Goal: Task Accomplishment & Management: Use online tool/utility

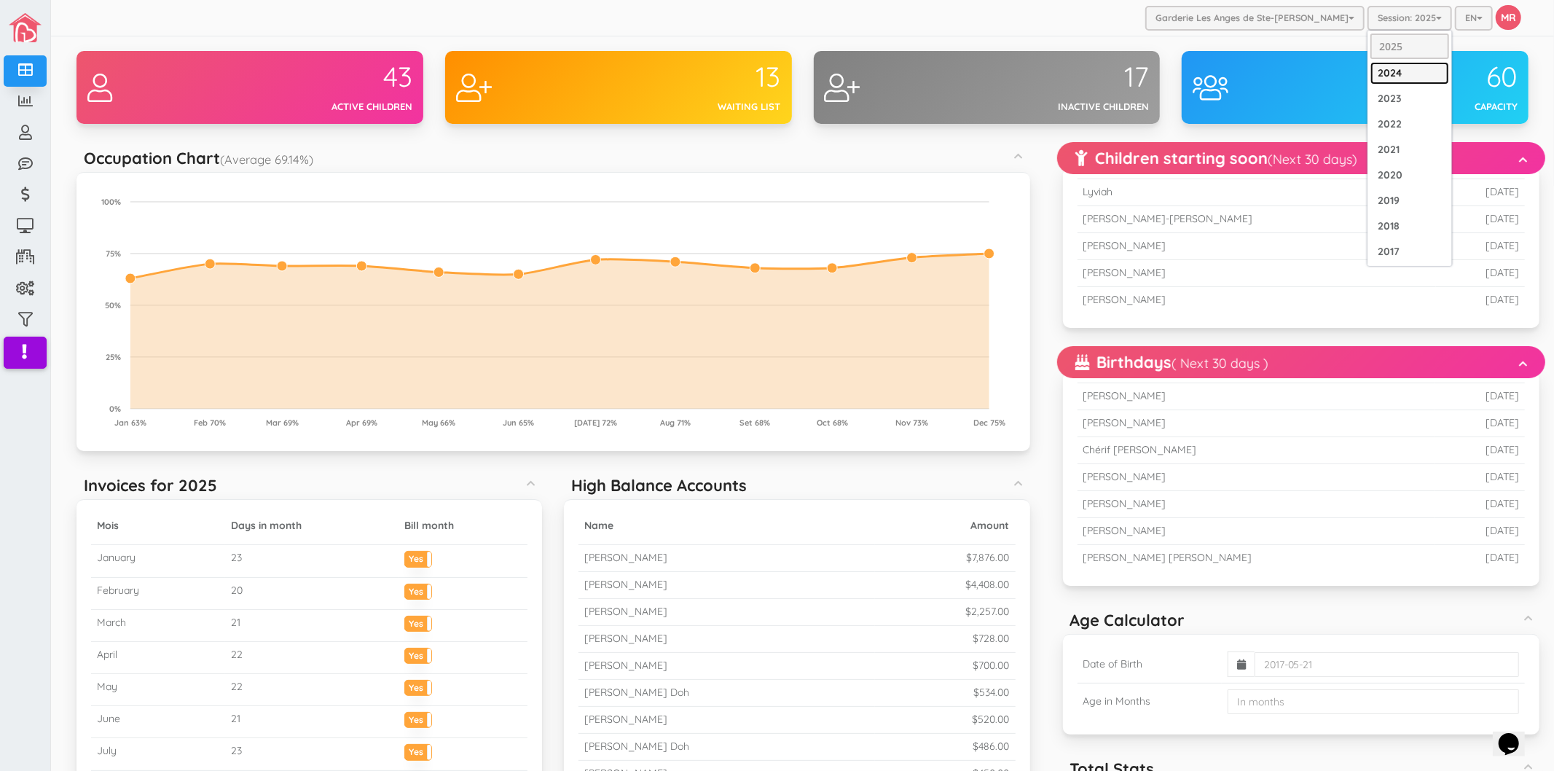
click at [1385, 75] on link "2024" at bounding box center [1409, 73] width 79 height 23
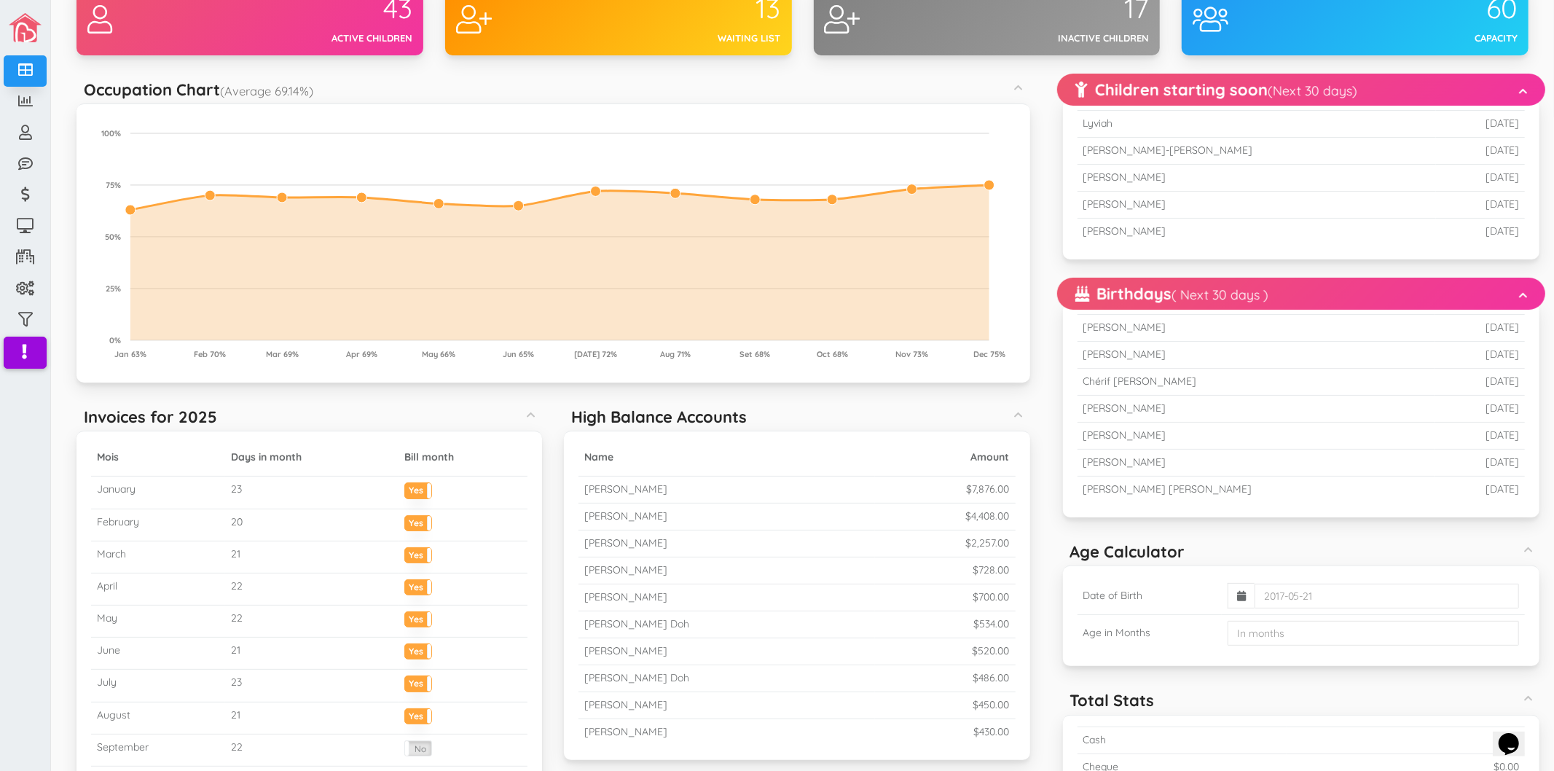
scroll to position [162, 0]
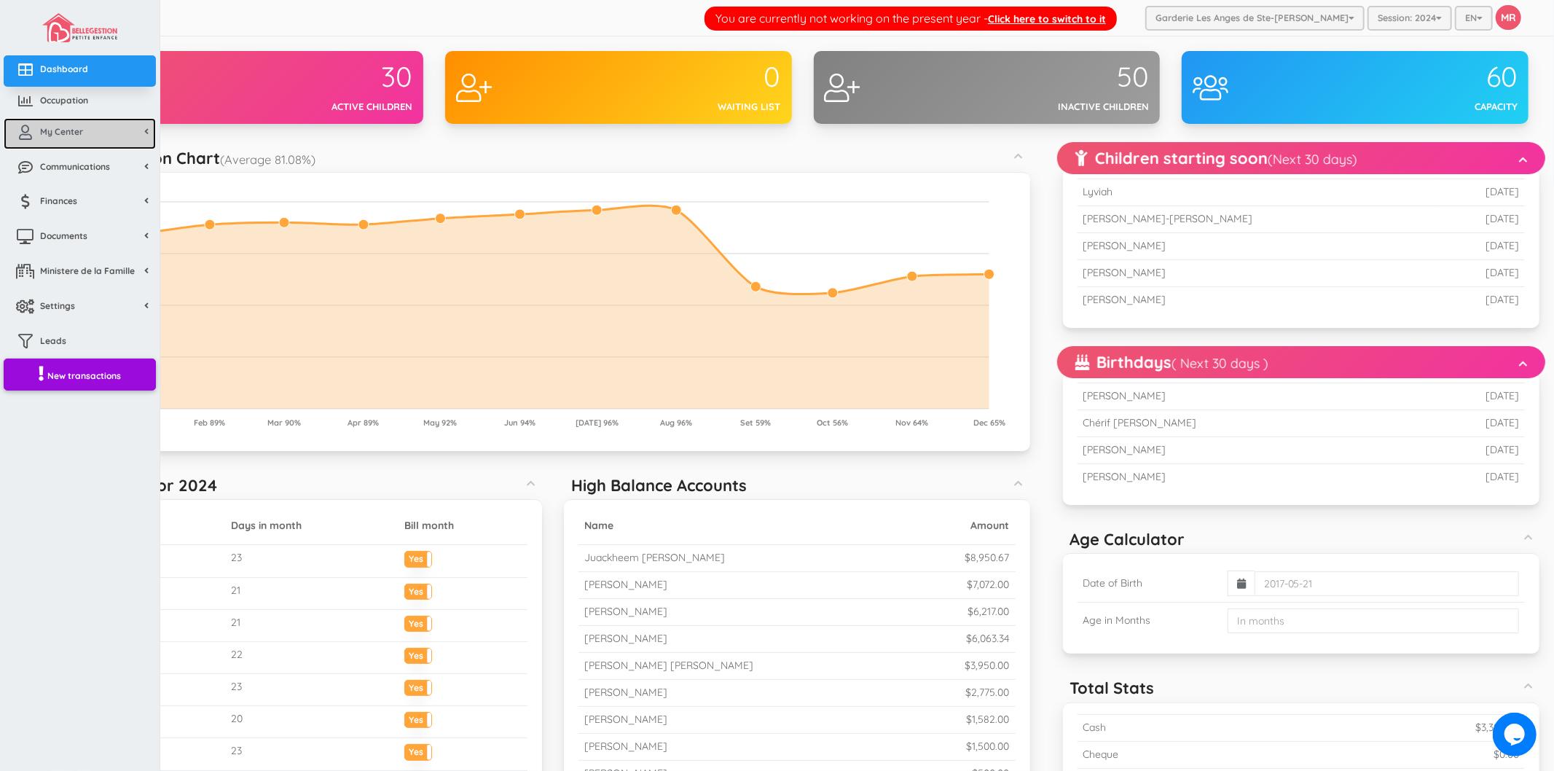
click at [74, 141] on link "My Center" at bounding box center [80, 133] width 152 height 31
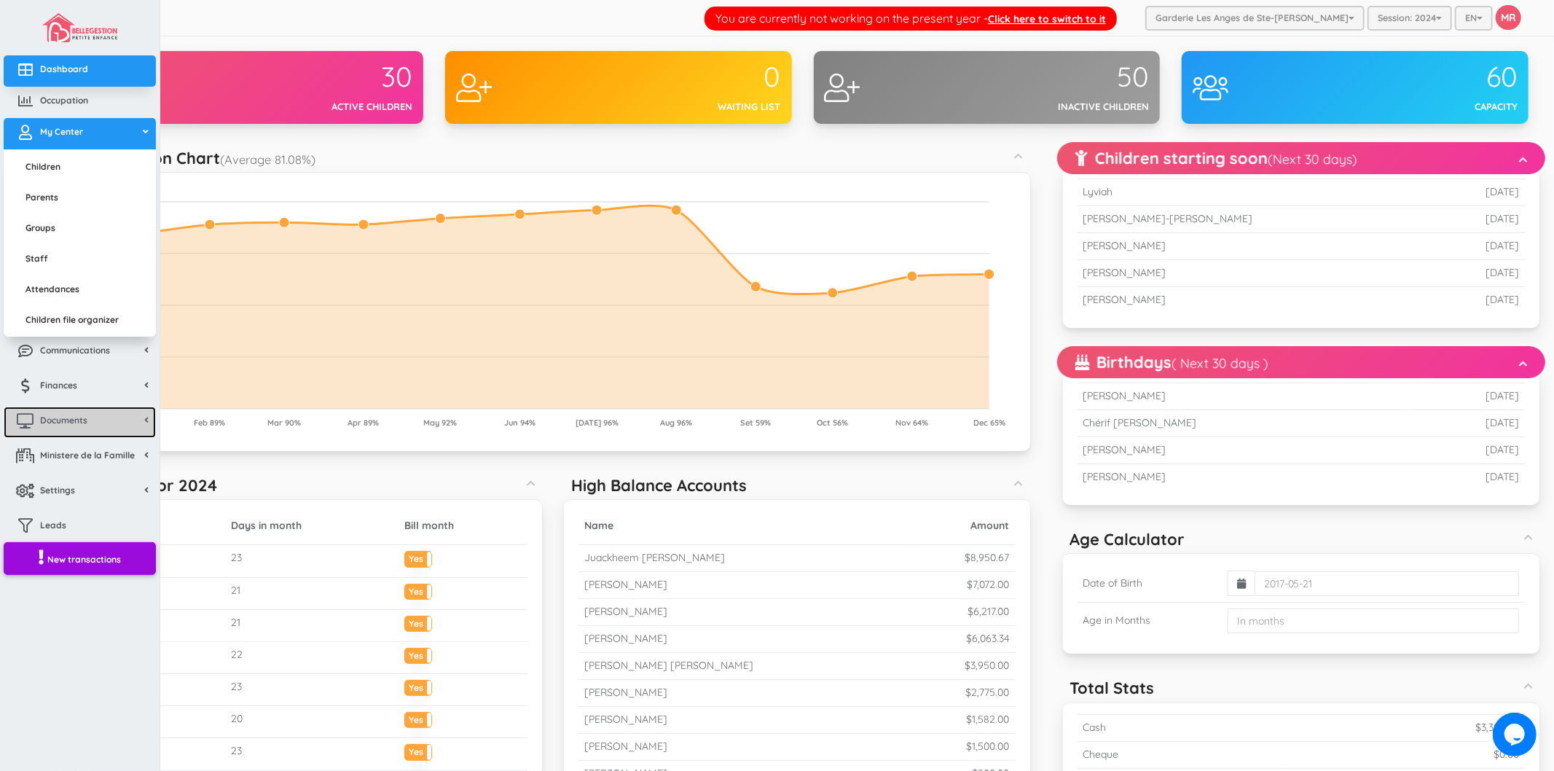
click at [73, 419] on span "Documents" at bounding box center [63, 420] width 47 height 12
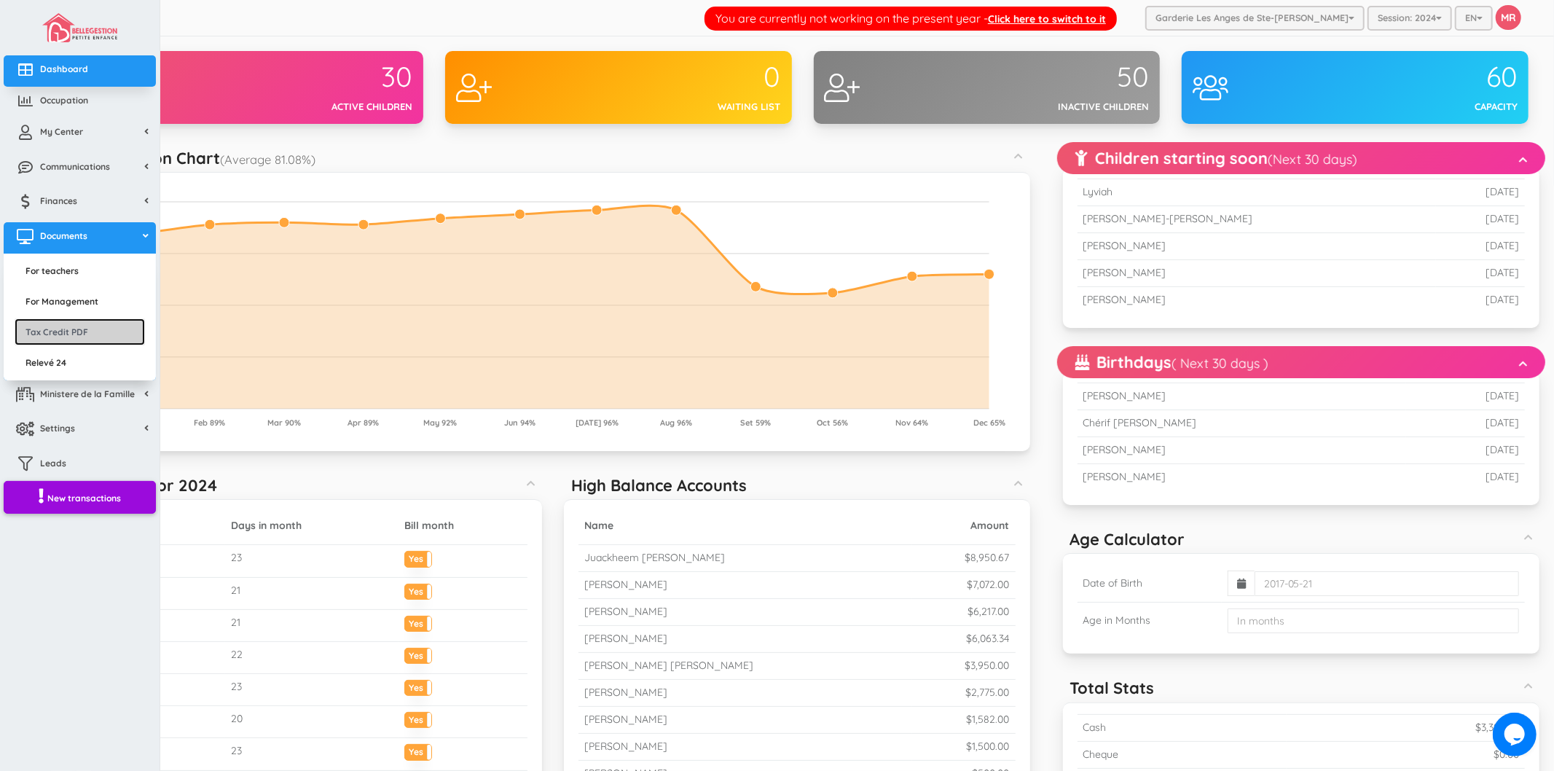
click at [103, 329] on link "Tax Credit PDF" at bounding box center [80, 331] width 130 height 27
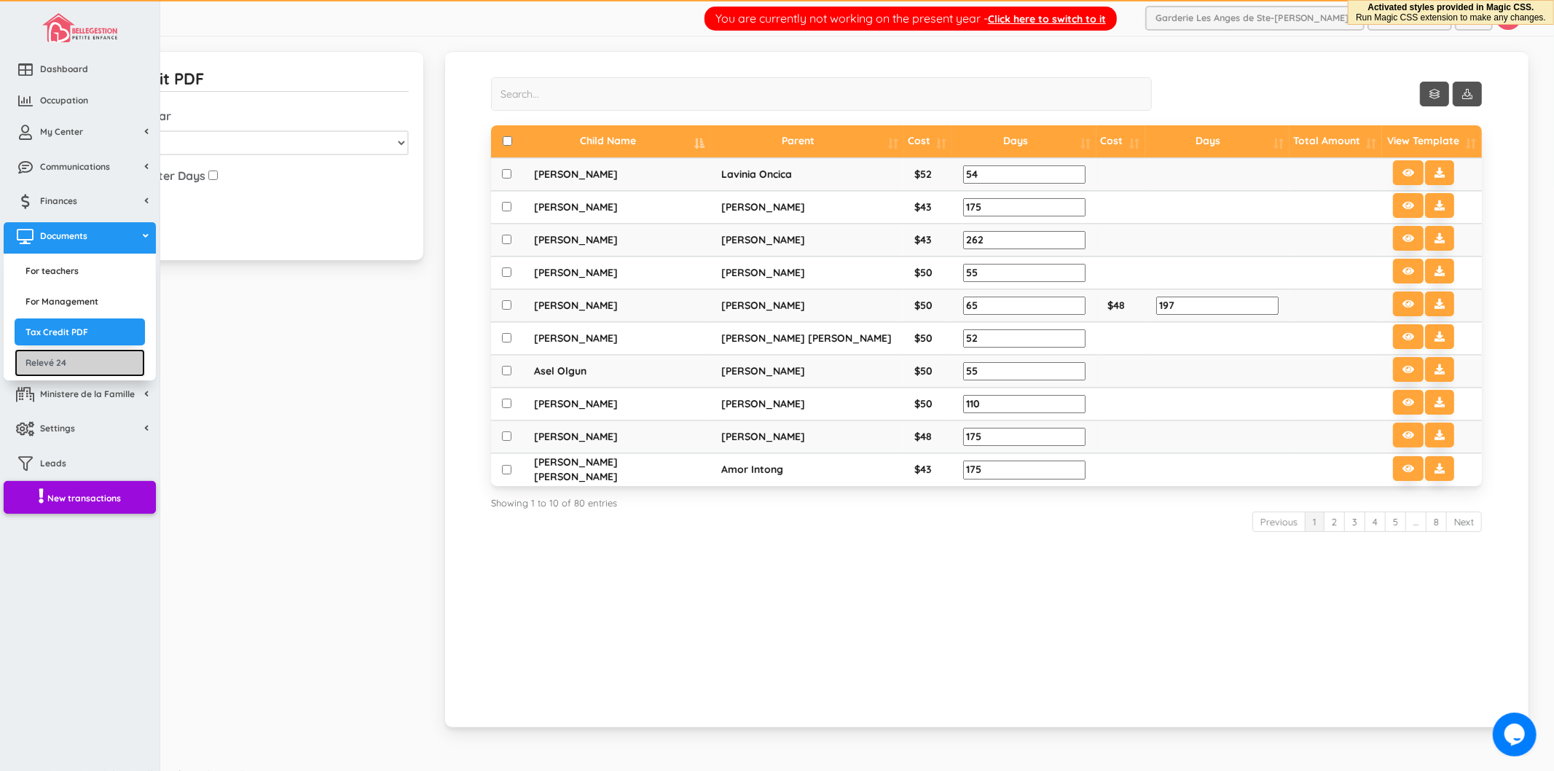
click at [76, 355] on link "Relevé 24" at bounding box center [80, 362] width 130 height 27
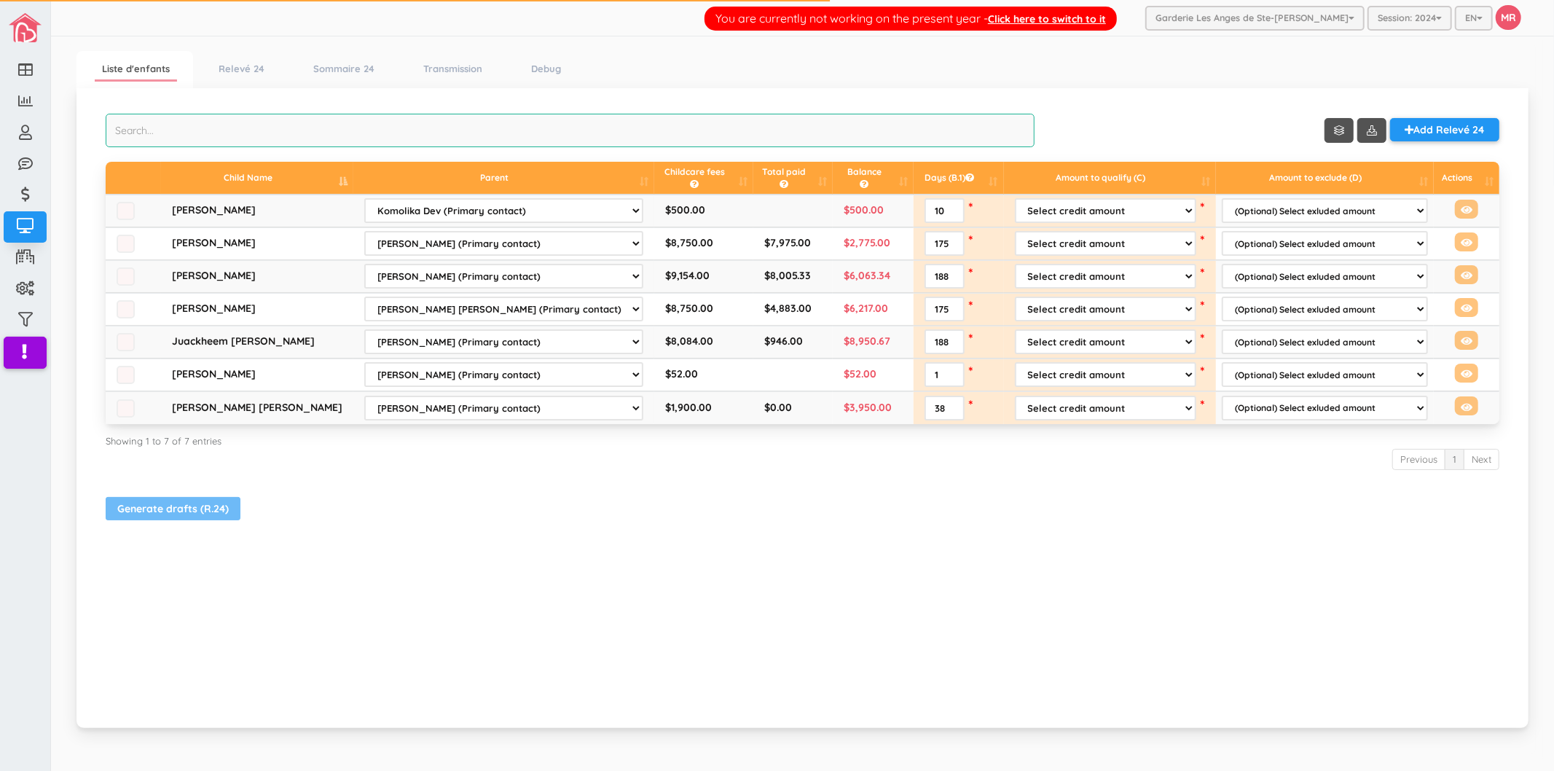
click at [581, 137] on input "search" at bounding box center [570, 131] width 929 height 34
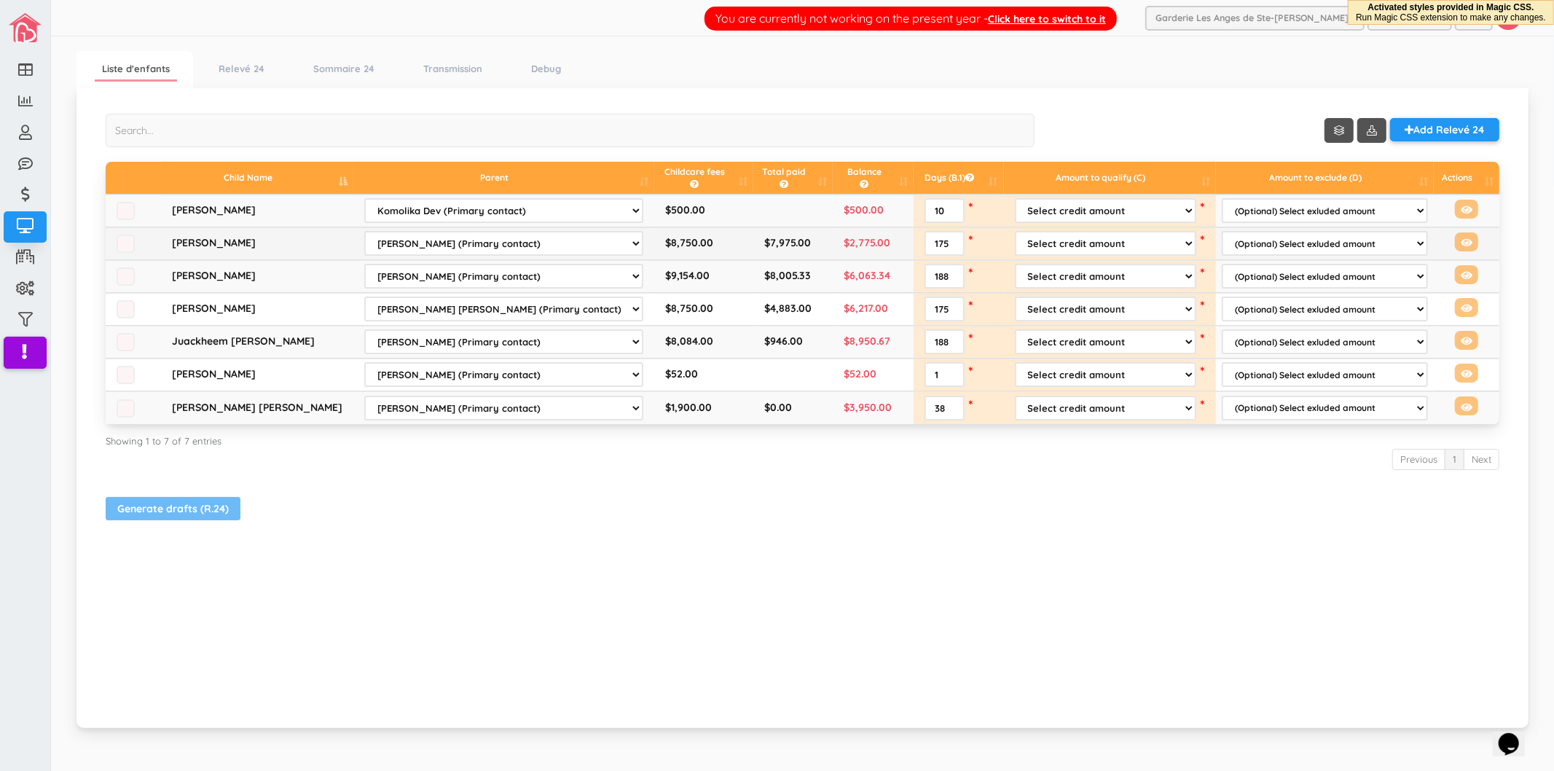
click at [1072, 229] on td "Select credit amount Childcare fees ($8,750.00) Total paid ($7,975.00) Other *" at bounding box center [1110, 243] width 212 height 33
click at [1071, 238] on select "Select credit amount Childcare fees ($8,750.00) Total paid ($7,975.00) Other" at bounding box center [1105, 243] width 181 height 25
click at [227, 248] on span "[PERSON_NAME]" at bounding box center [214, 243] width 84 height 15
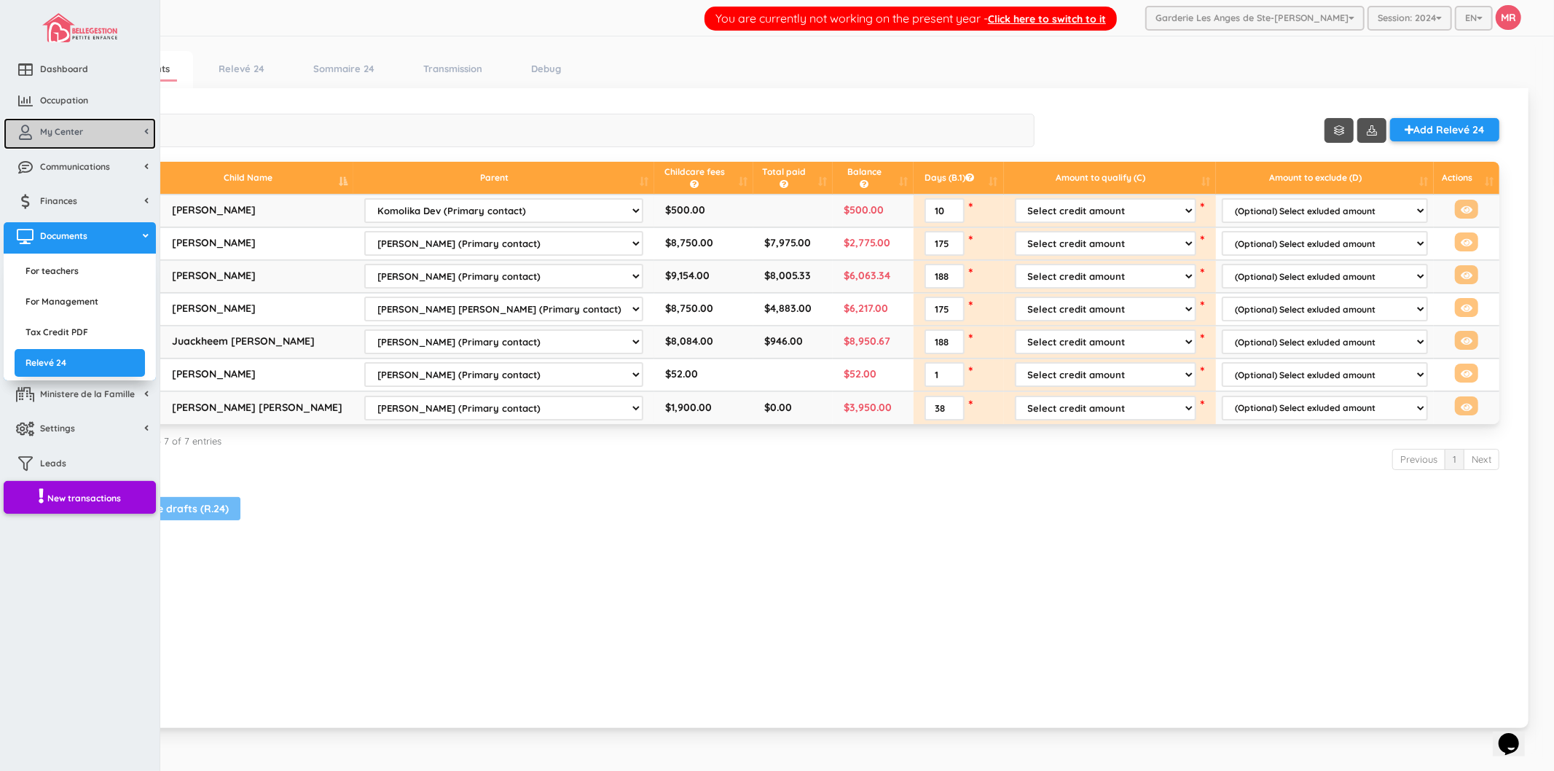
click at [15, 134] on icon at bounding box center [25, 132] width 29 height 15
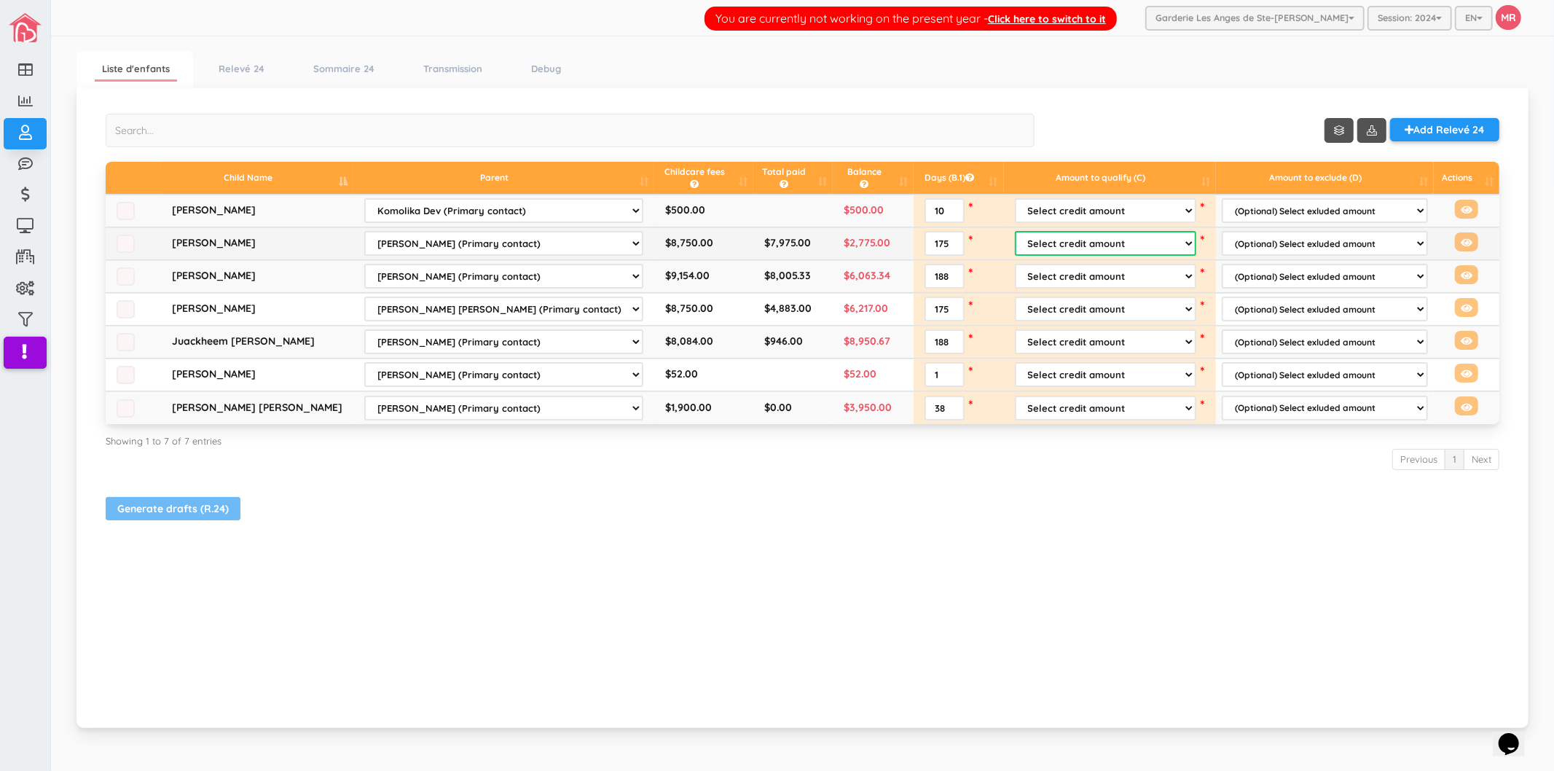
click at [1059, 237] on select "Select credit amount Childcare fees ($8,750.00) Total paid ($7,975.00) Other" at bounding box center [1105, 243] width 181 height 25
select select "1"
click at [1015, 231] on select "Select credit amount Childcare fees ($8,750.00) Total paid ($7,975.00) Other" at bounding box center [1105, 243] width 181 height 25
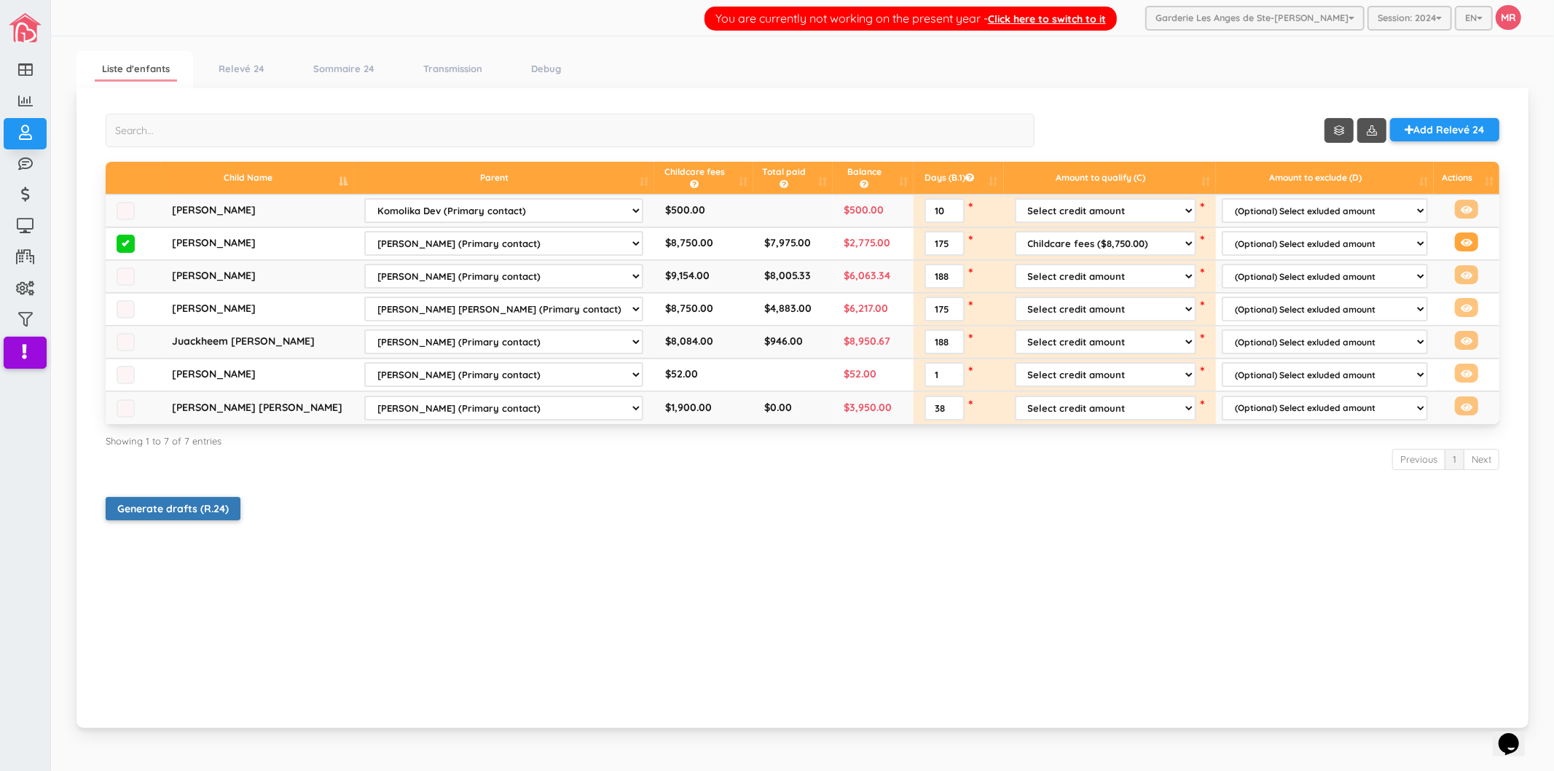
click at [217, 507] on input "Generate drafts (R.24)" at bounding box center [173, 508] width 135 height 23
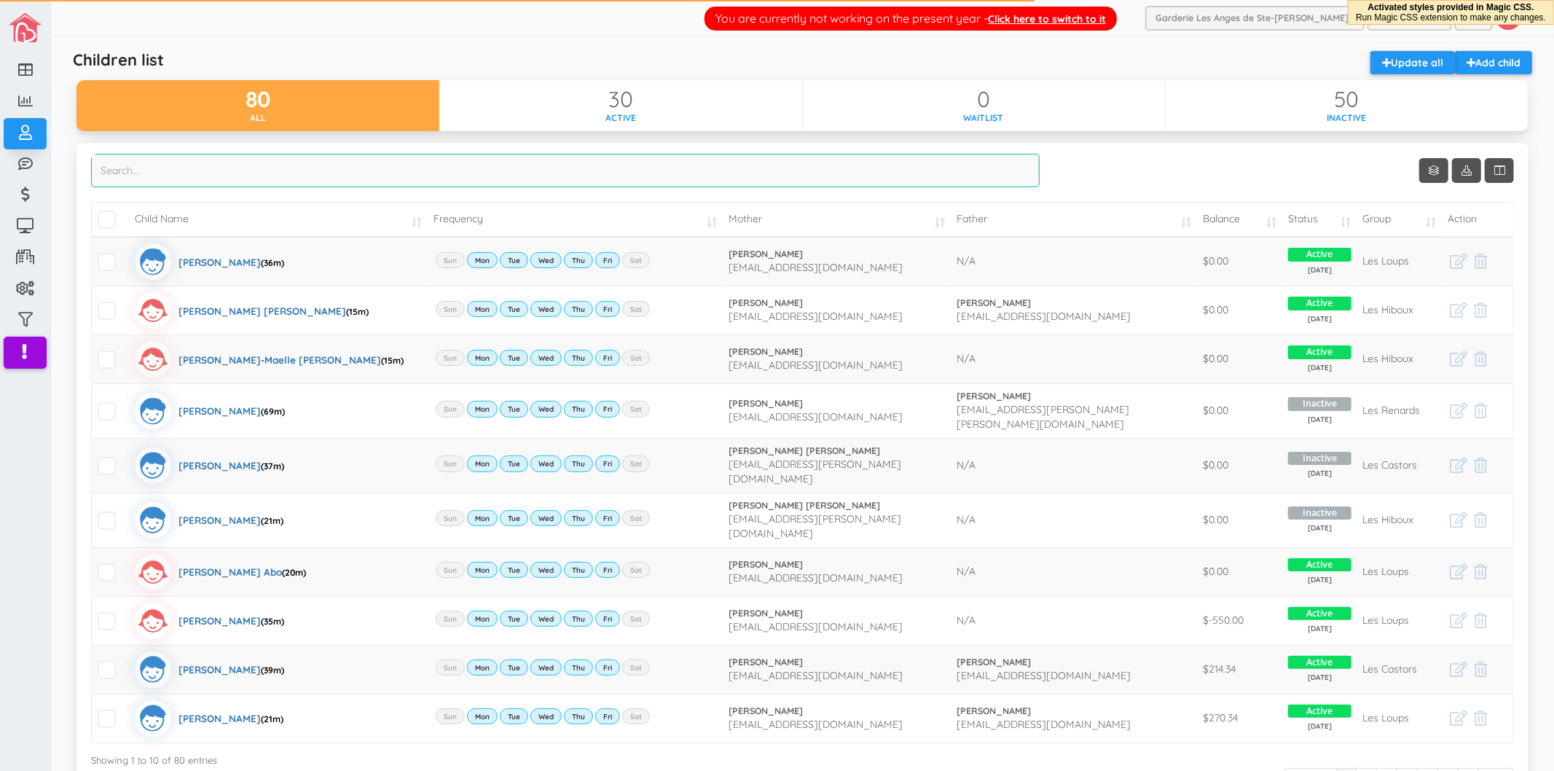
click at [516, 175] on input "search" at bounding box center [565, 171] width 948 height 34
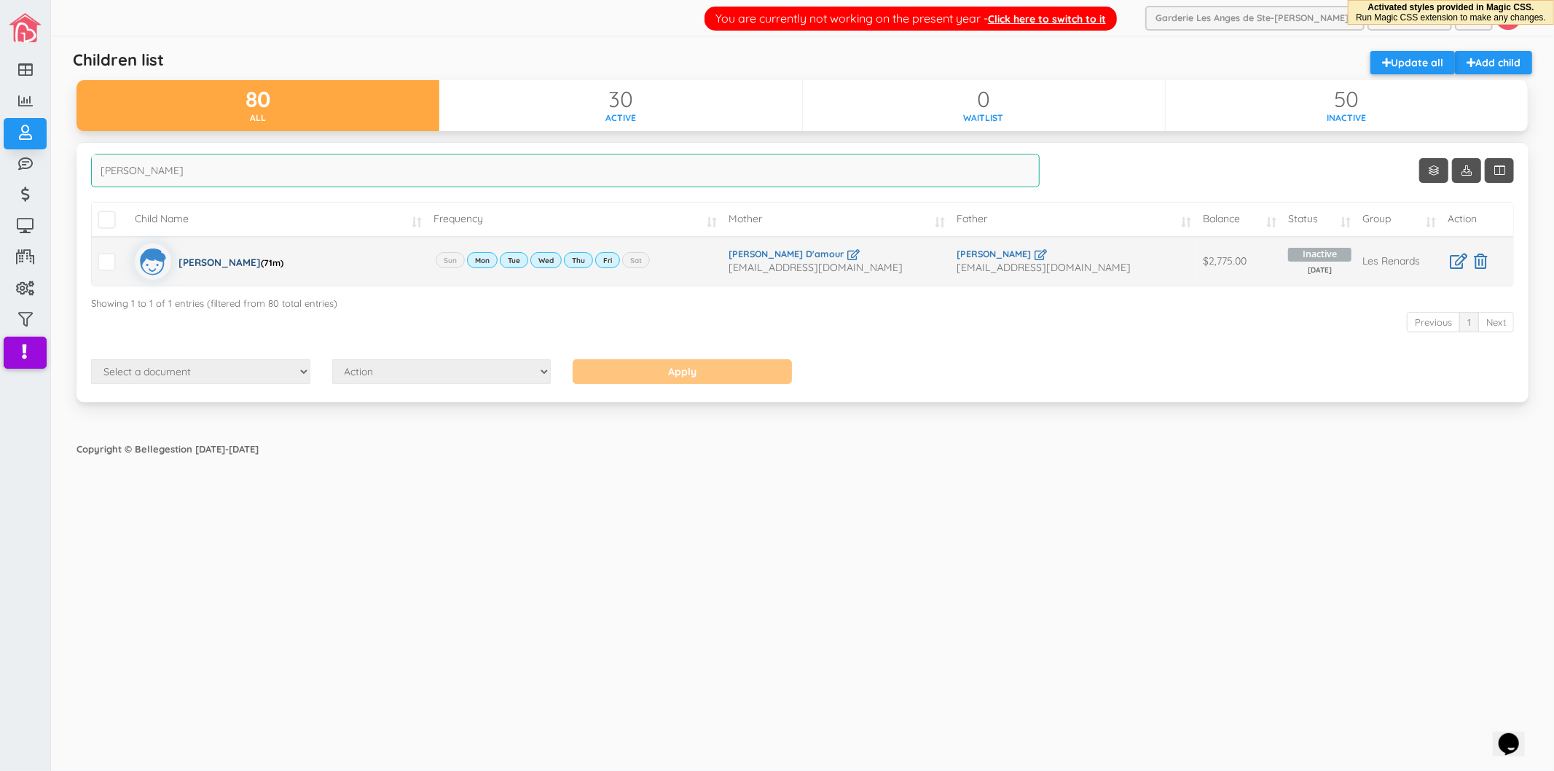
type input "henrik"
click at [202, 264] on div "Henrik Lupien (71m)" at bounding box center [230, 261] width 105 height 36
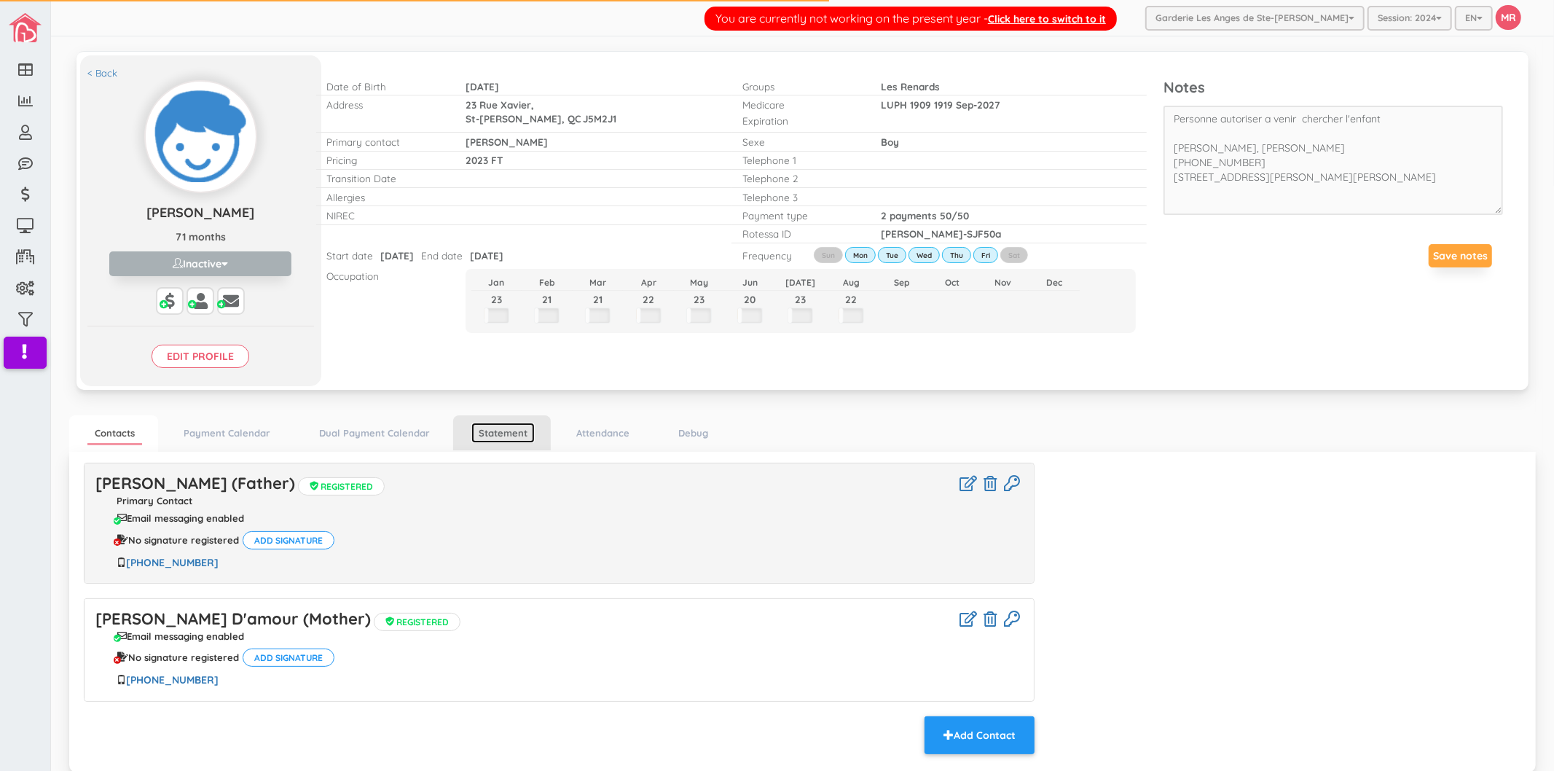
click at [508, 432] on link "Statement" at bounding box center [502, 432] width 63 height 21
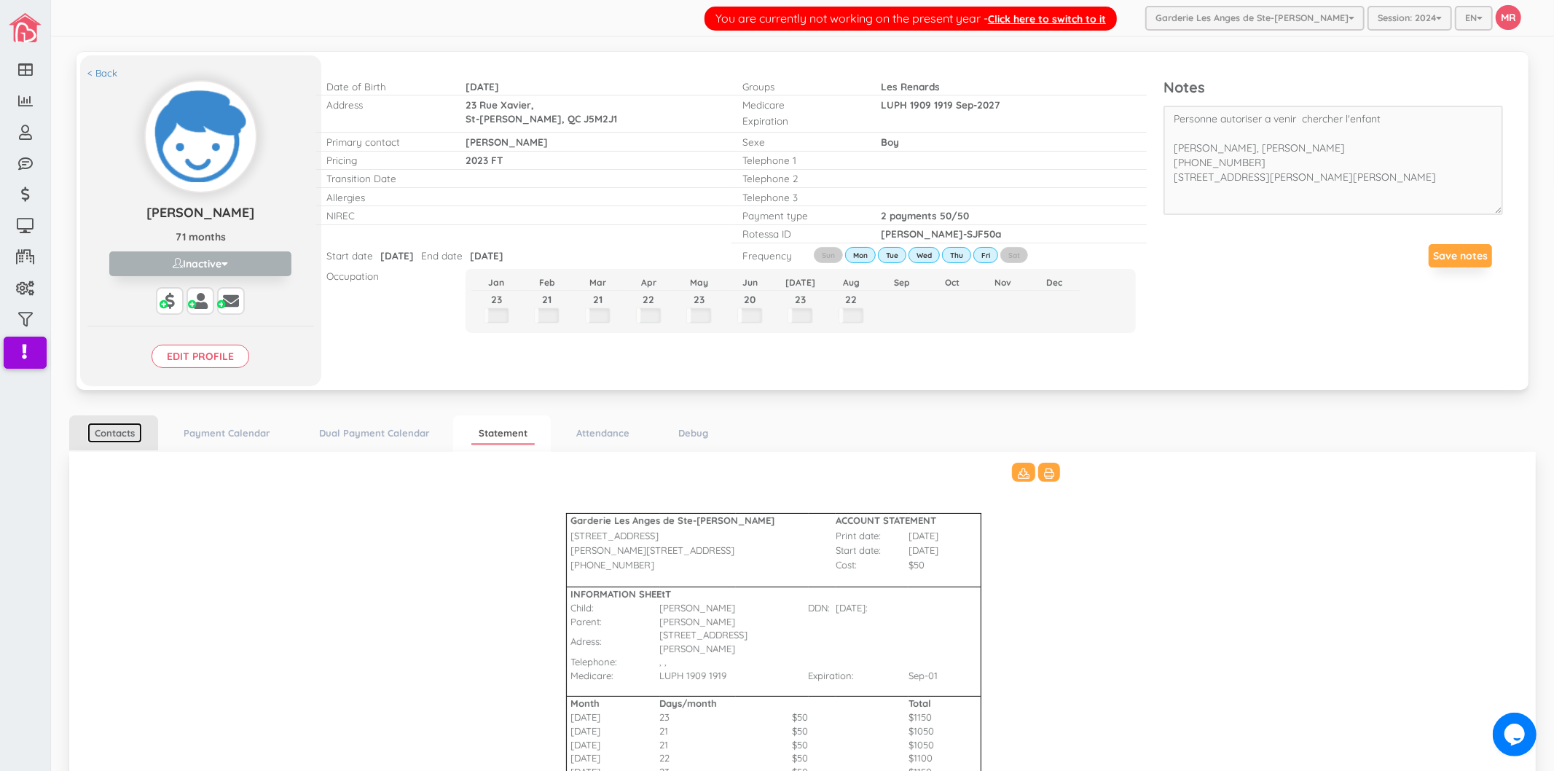
click at [122, 436] on link "Contacts" at bounding box center [114, 432] width 55 height 21
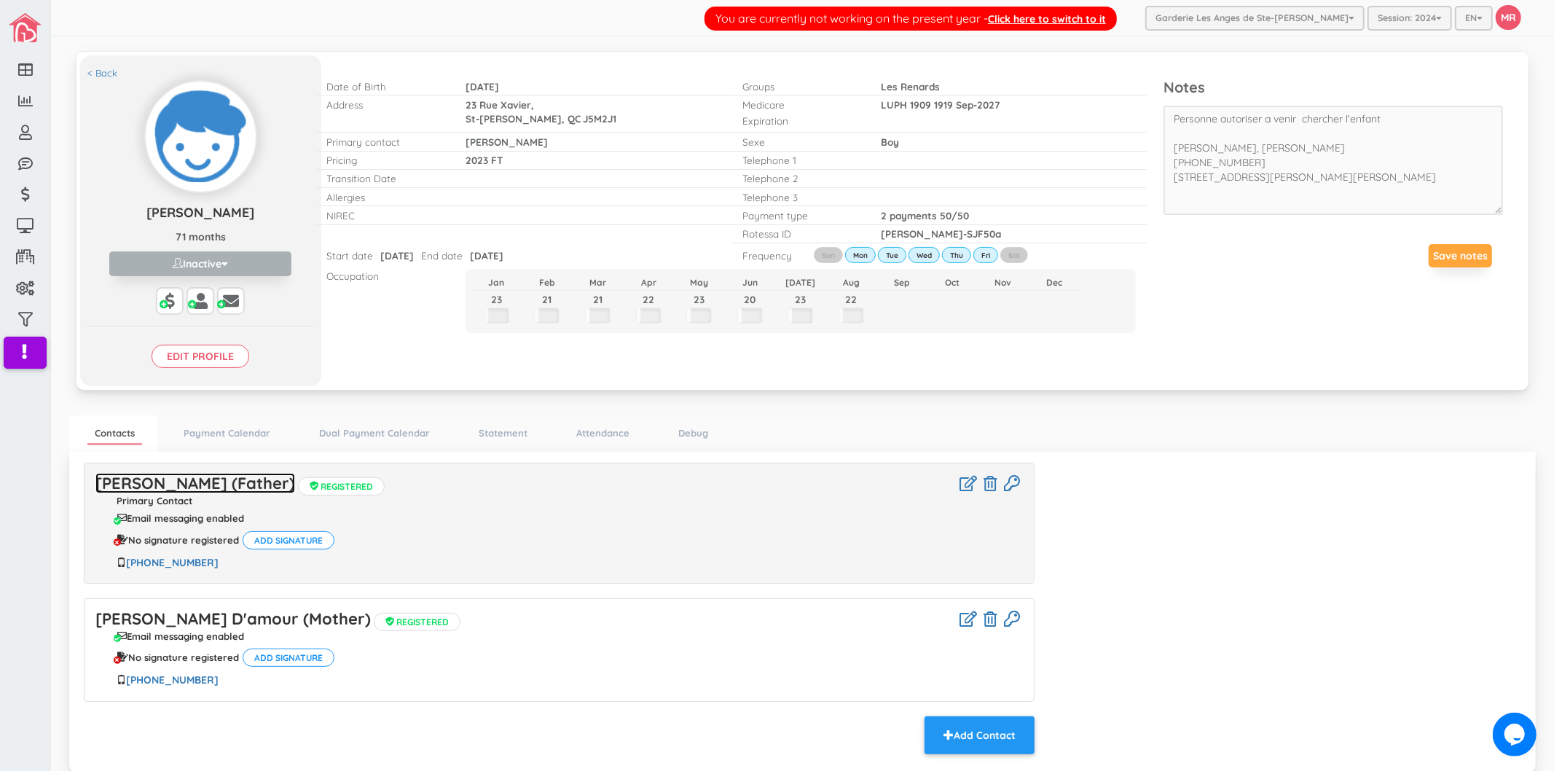
click at [198, 486] on link "Francis Lupien (Father)" at bounding box center [195, 483] width 200 height 20
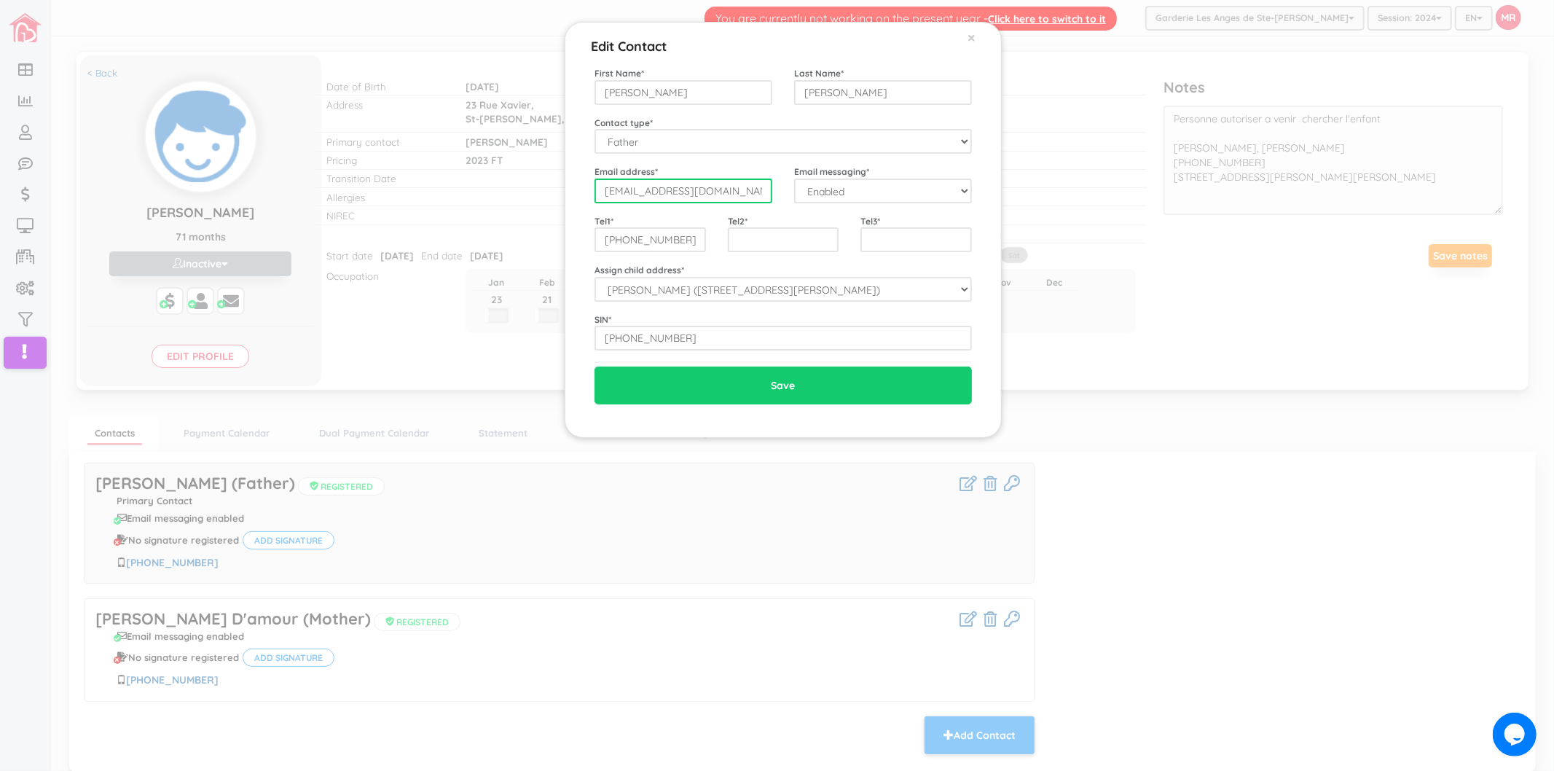
click at [712, 194] on input "freink@hotmail.com" at bounding box center [683, 190] width 178 height 25
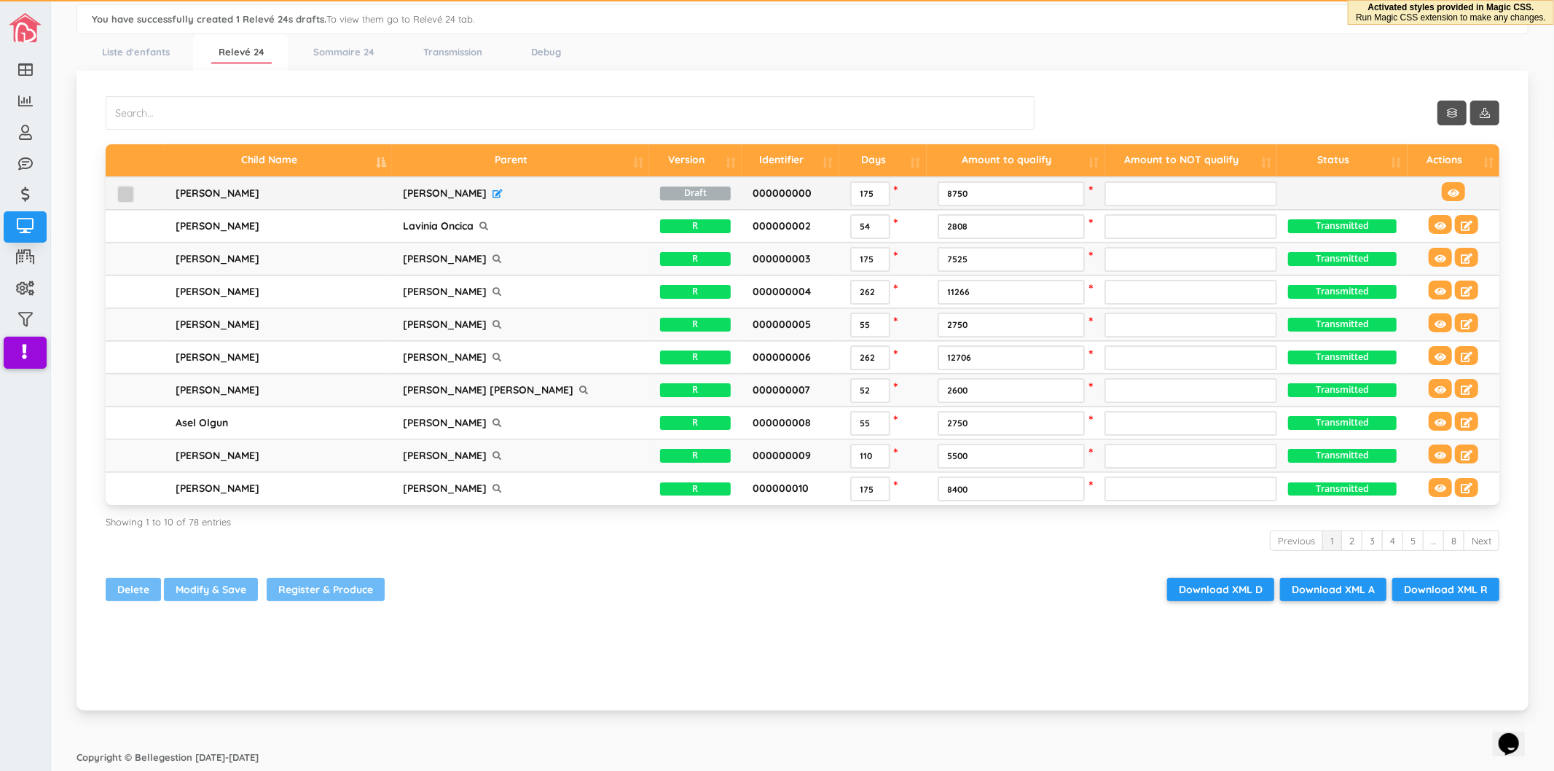
click at [122, 193] on span at bounding box center [126, 194] width 18 height 18
click at [142, 193] on input "checkbox" at bounding box center [142, 195] width 0 height 20
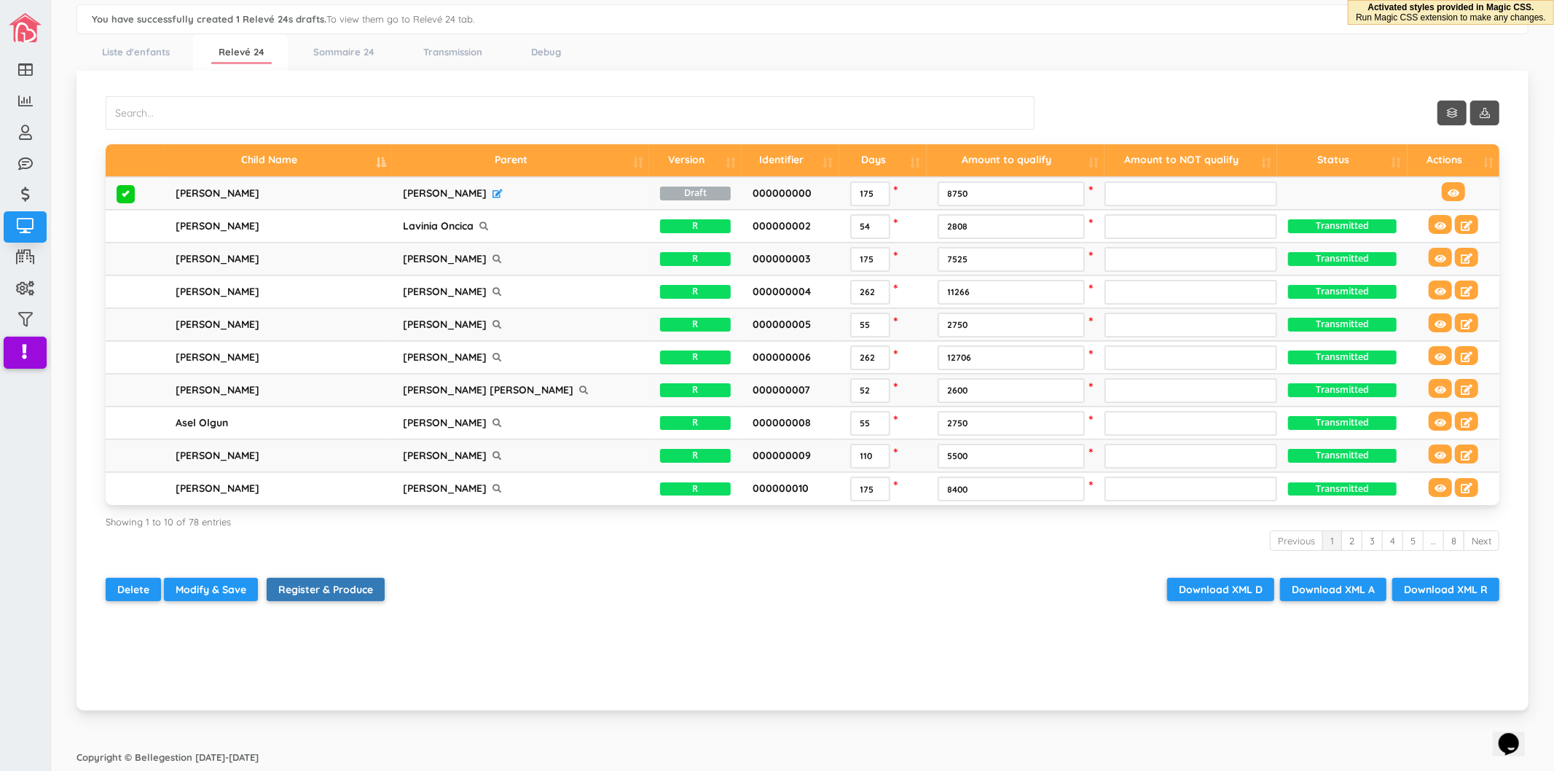
click at [347, 594] on button "Register & Produce" at bounding box center [326, 589] width 118 height 23
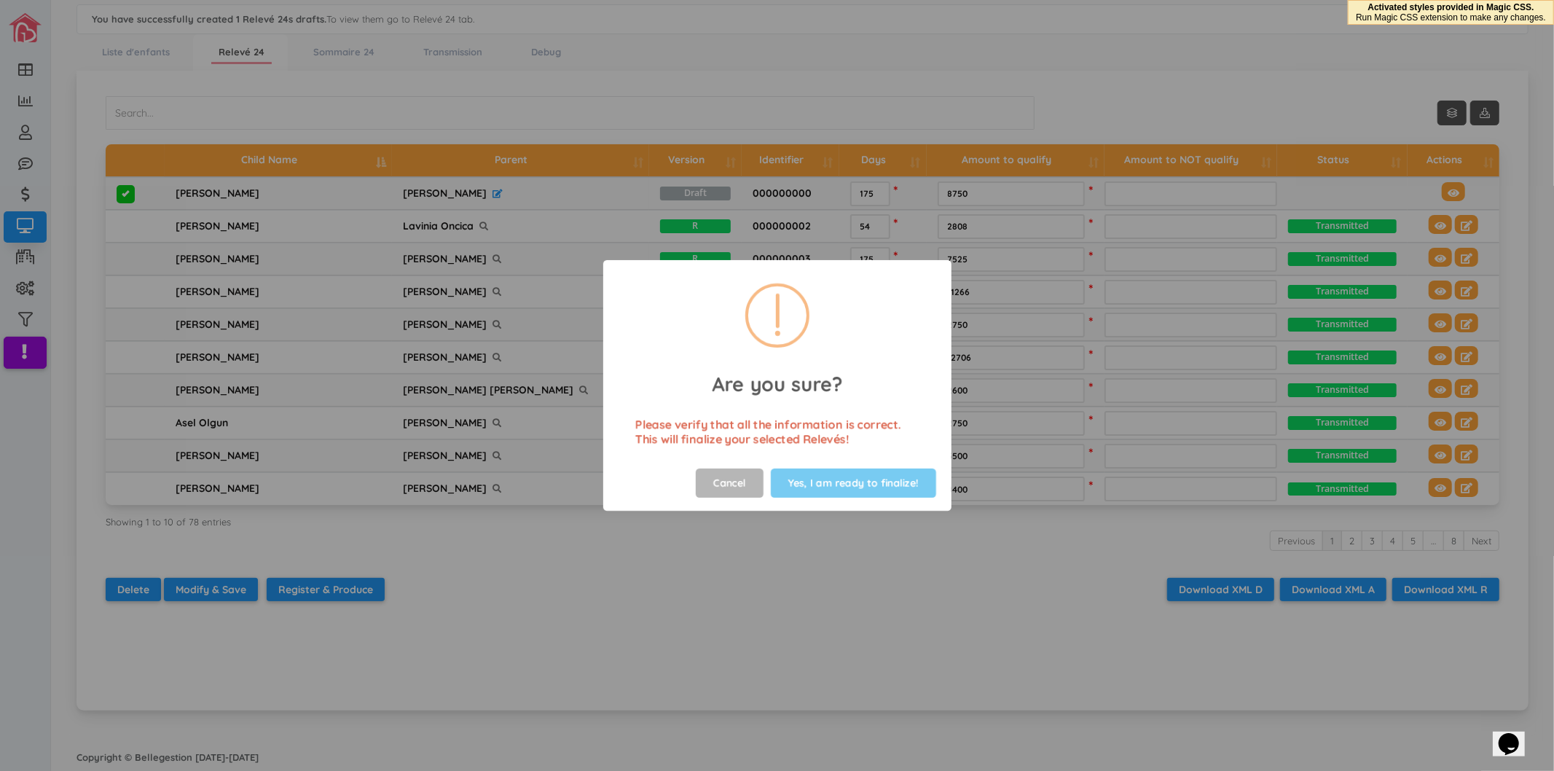
click at [884, 477] on button "Yes, I am ready to finalize!" at bounding box center [853, 482] width 165 height 29
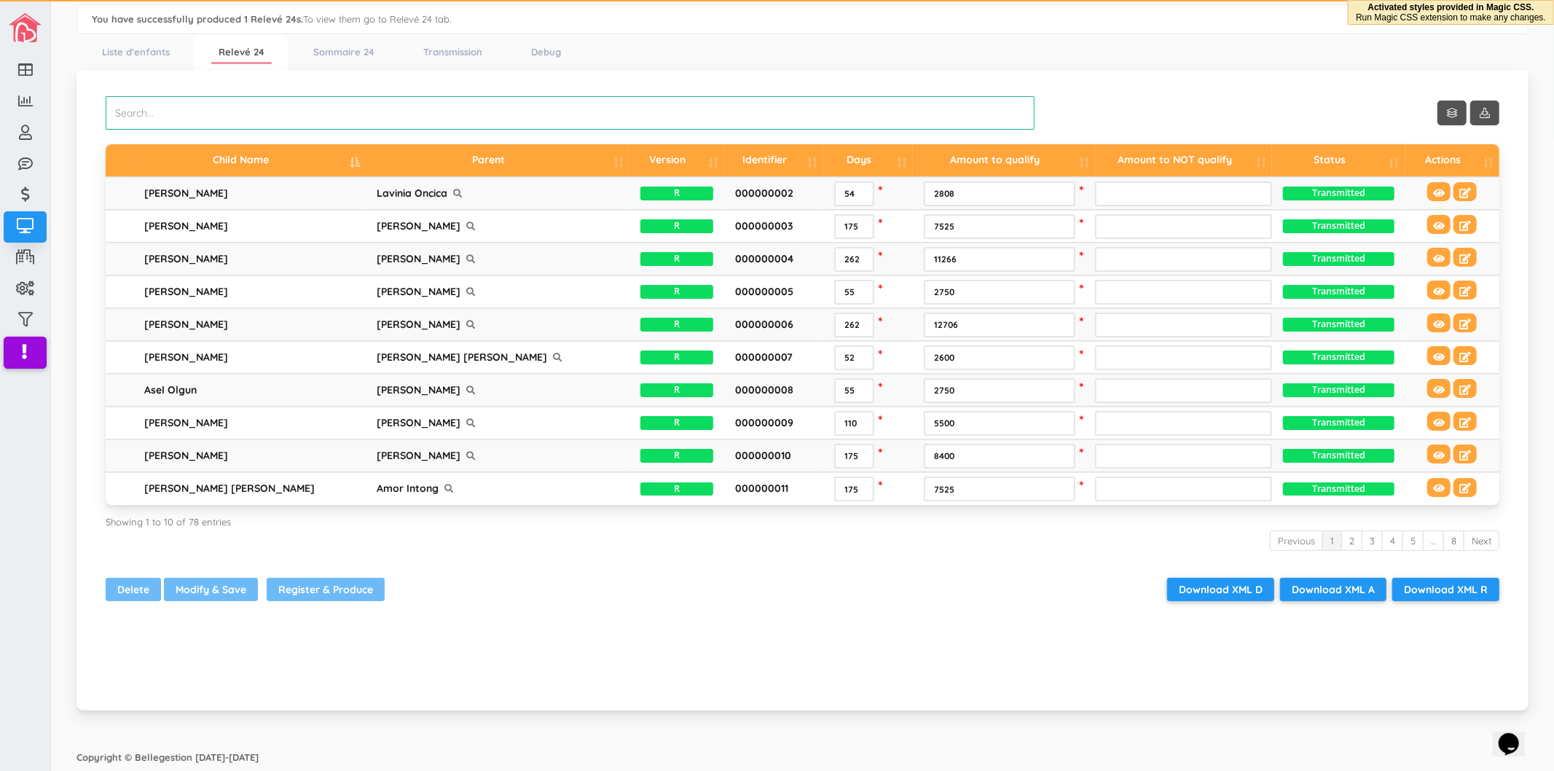
click at [448, 111] on input "search" at bounding box center [570, 113] width 929 height 34
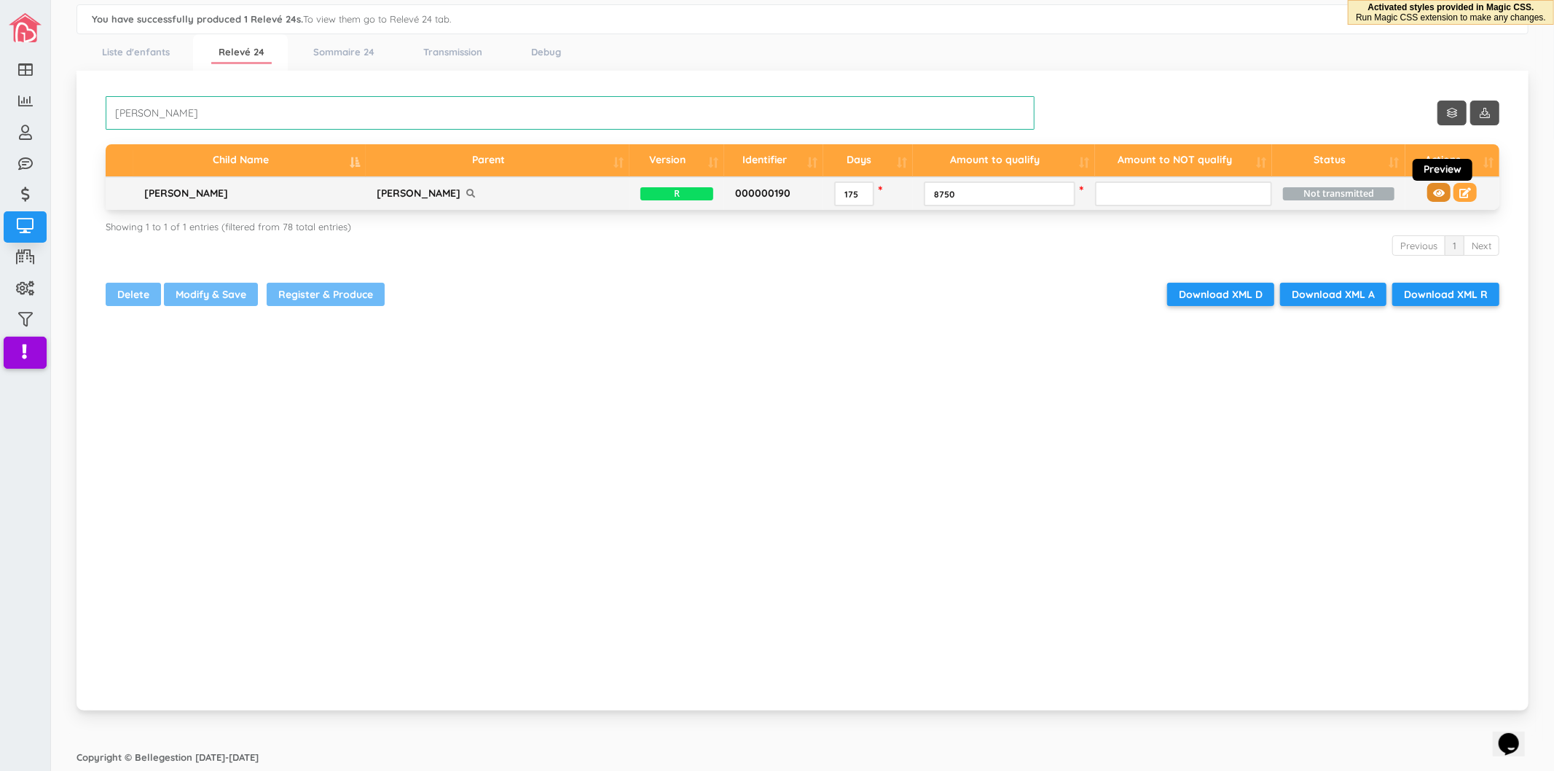
type input "[PERSON_NAME]"
click at [1433, 191] on icon at bounding box center [1439, 193] width 12 height 10
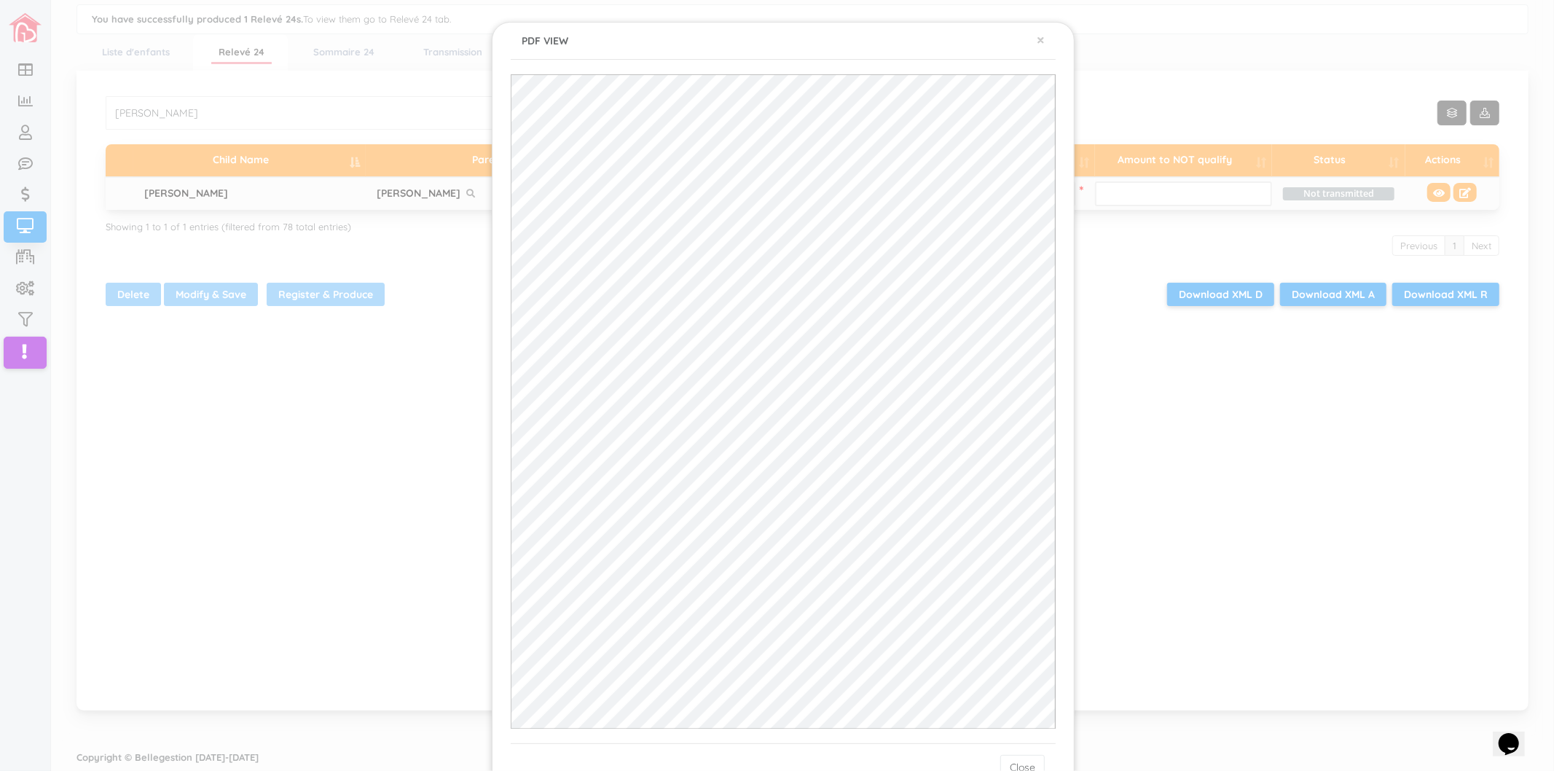
click at [374, 497] on div "× PDF VIEW Close" at bounding box center [777, 385] width 1554 height 771
